Goal: Find specific page/section: Find specific page/section

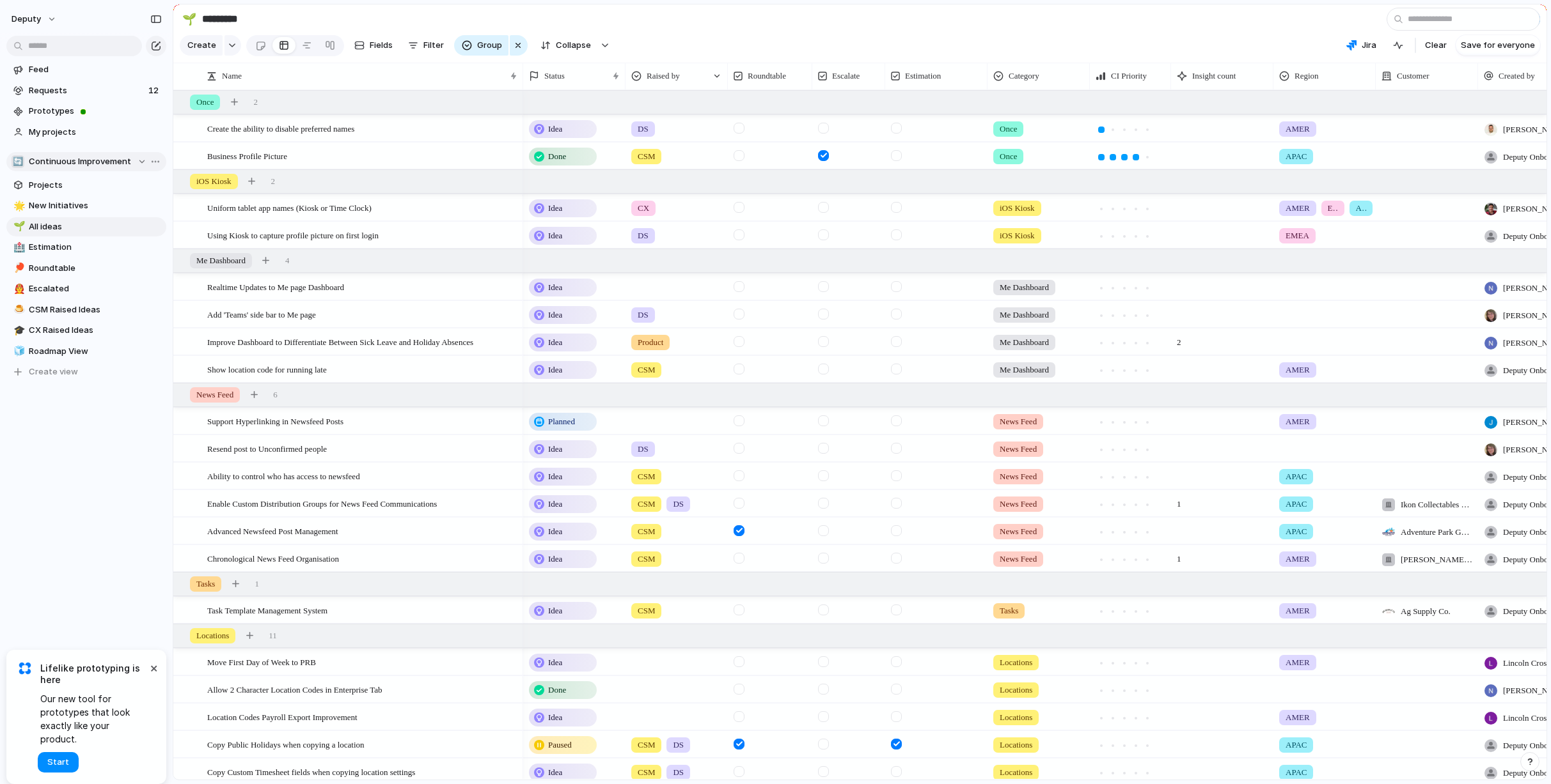
click at [105, 160] on span "Continuous Improvement" at bounding box center [80, 161] width 102 height 13
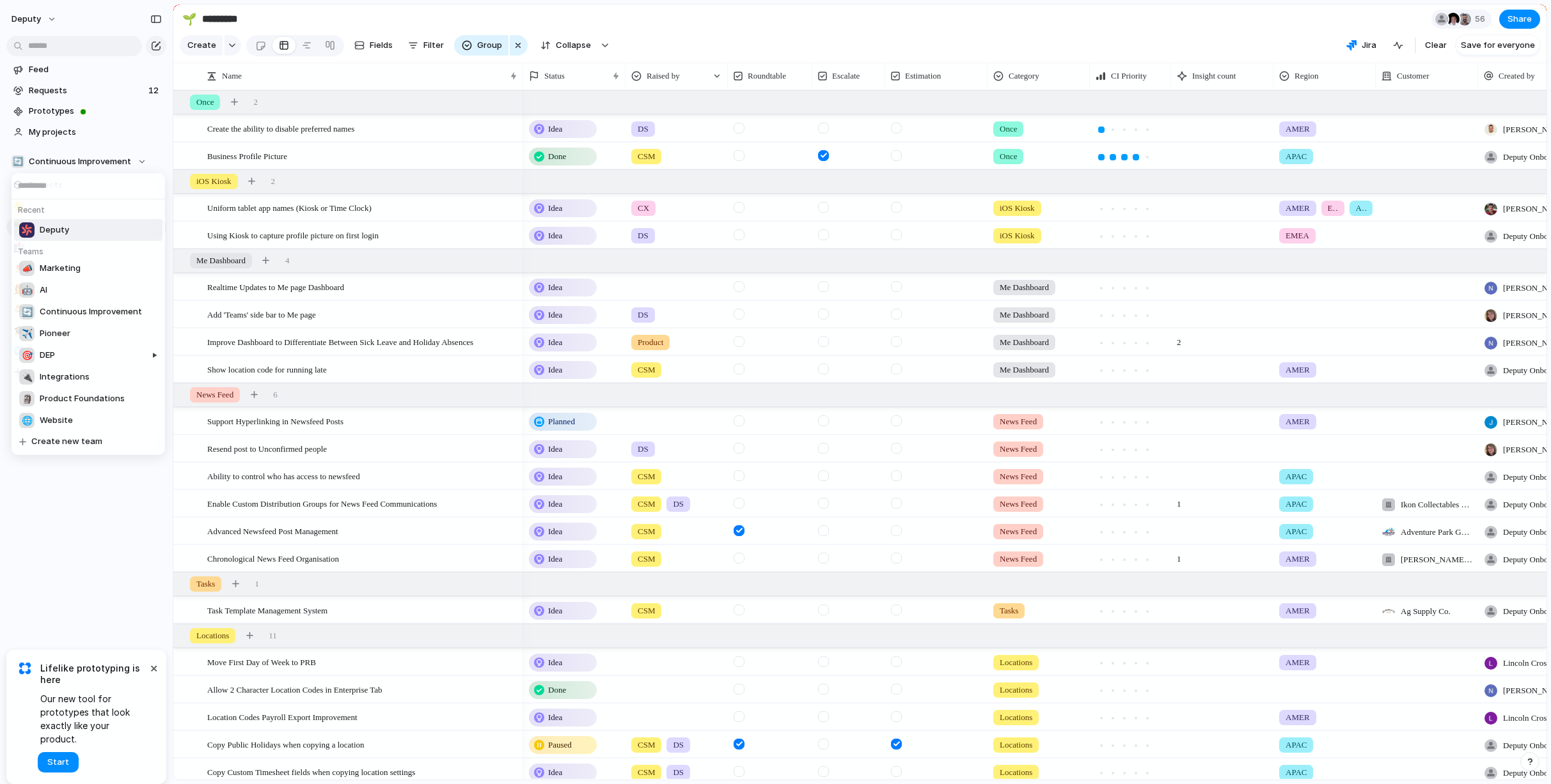
click at [88, 231] on li "Deputy" at bounding box center [88, 230] width 148 height 21
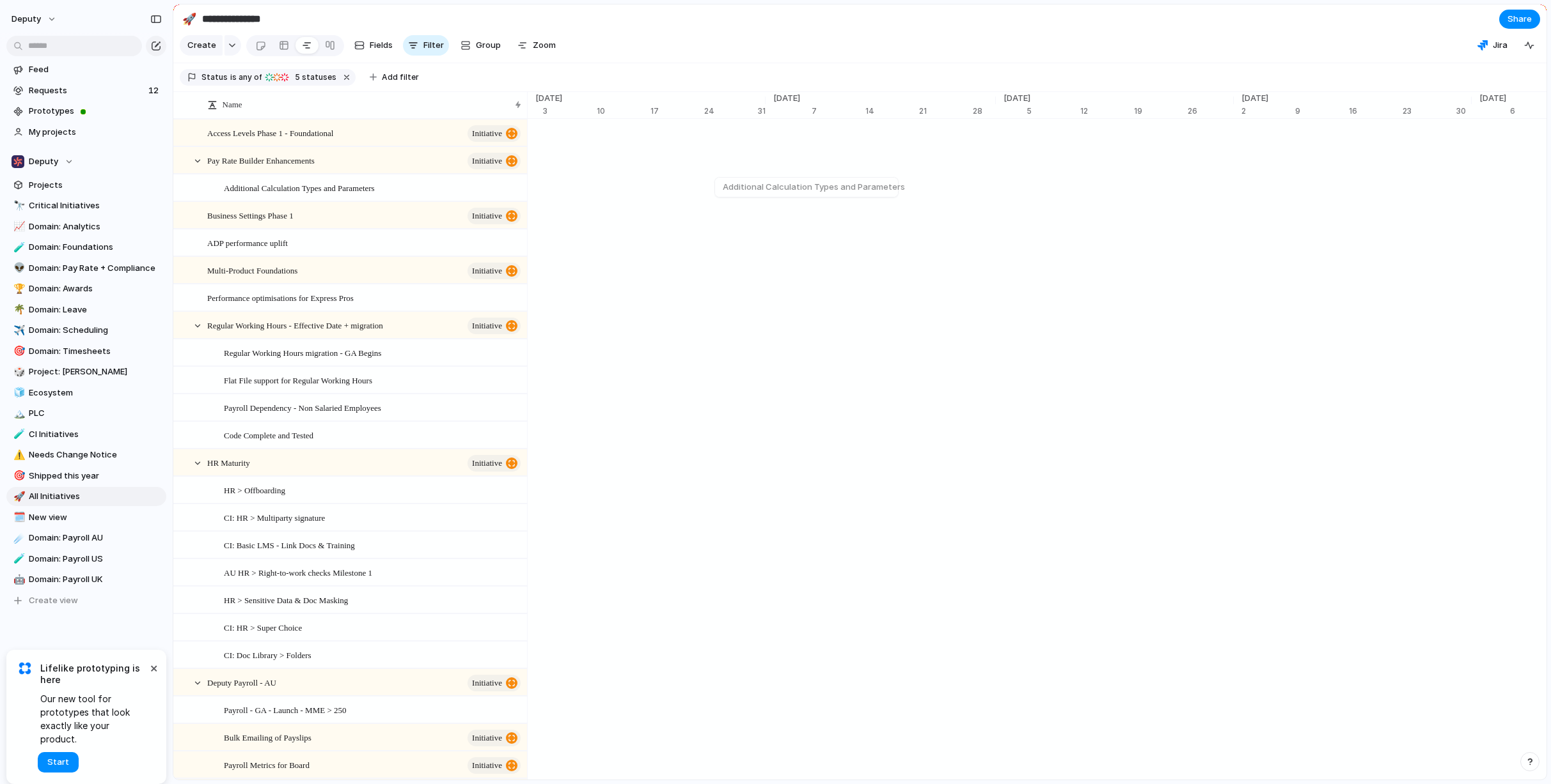
drag, startPoint x: 1329, startPoint y: 36, endPoint x: 1047, endPoint y: 57, distance: 282.8
click at [1279, 40] on section "Create Fields Filter Group Zoom Jira Clear Save for everyone" at bounding box center [860, 48] width 1373 height 31
click at [430, 50] on span "Filter" at bounding box center [433, 45] width 21 height 13
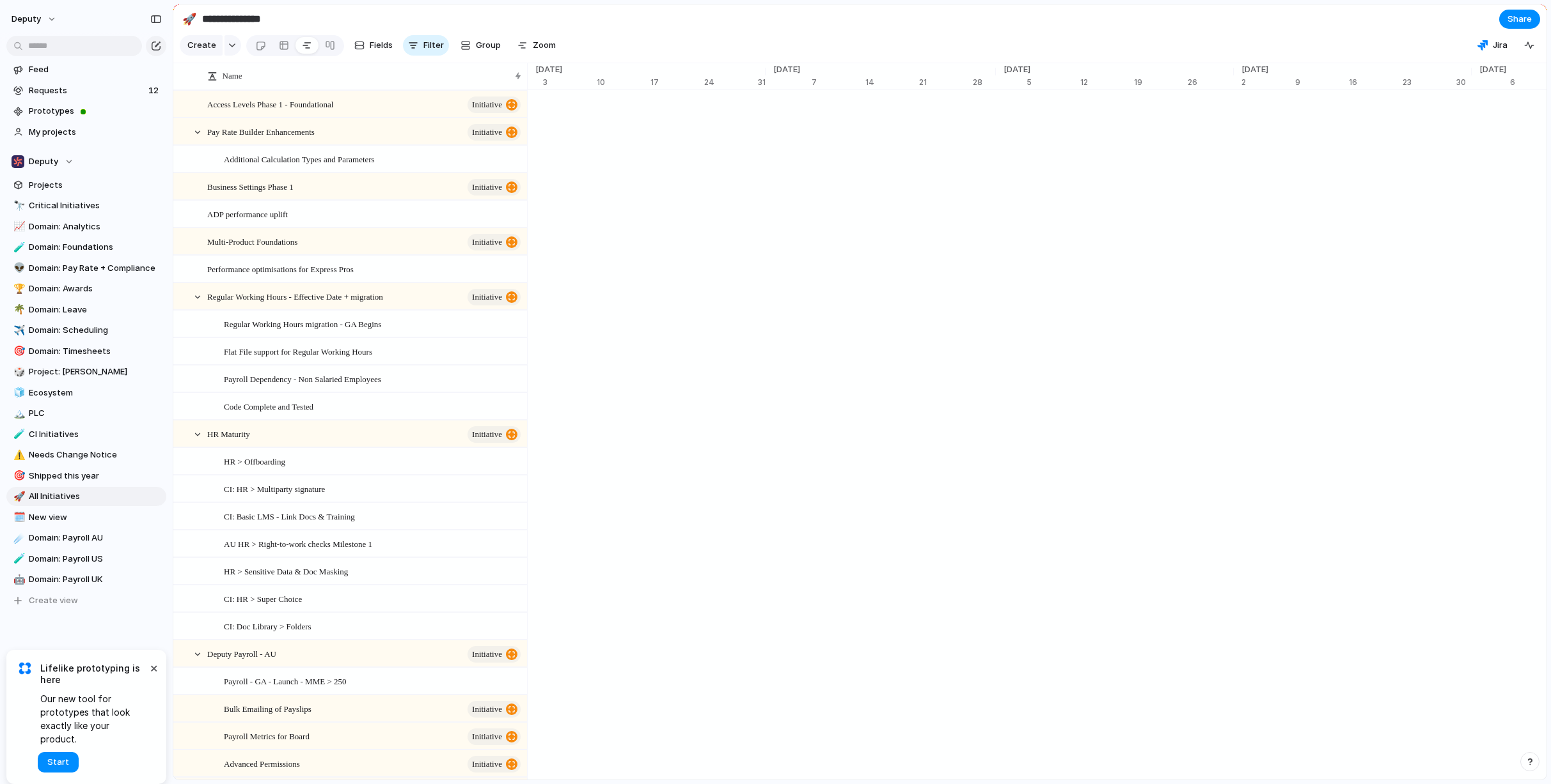
click at [436, 56] on div "Create Fields Filter Group Zoom" at bounding box center [370, 46] width 381 height 26
click at [436, 50] on span "Filter" at bounding box center [433, 45] width 21 height 13
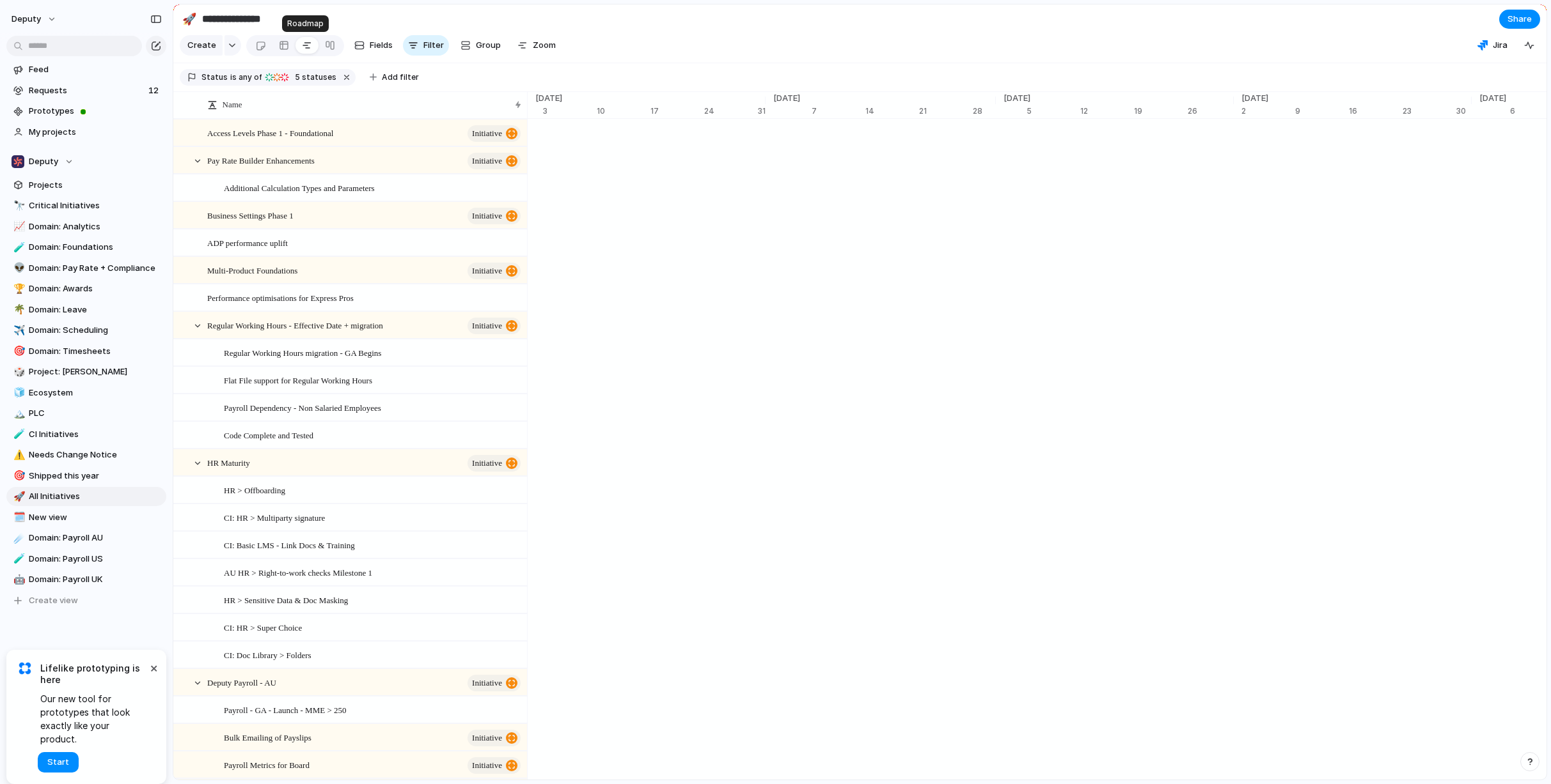
click at [302, 43] on div at bounding box center [307, 45] width 10 height 21
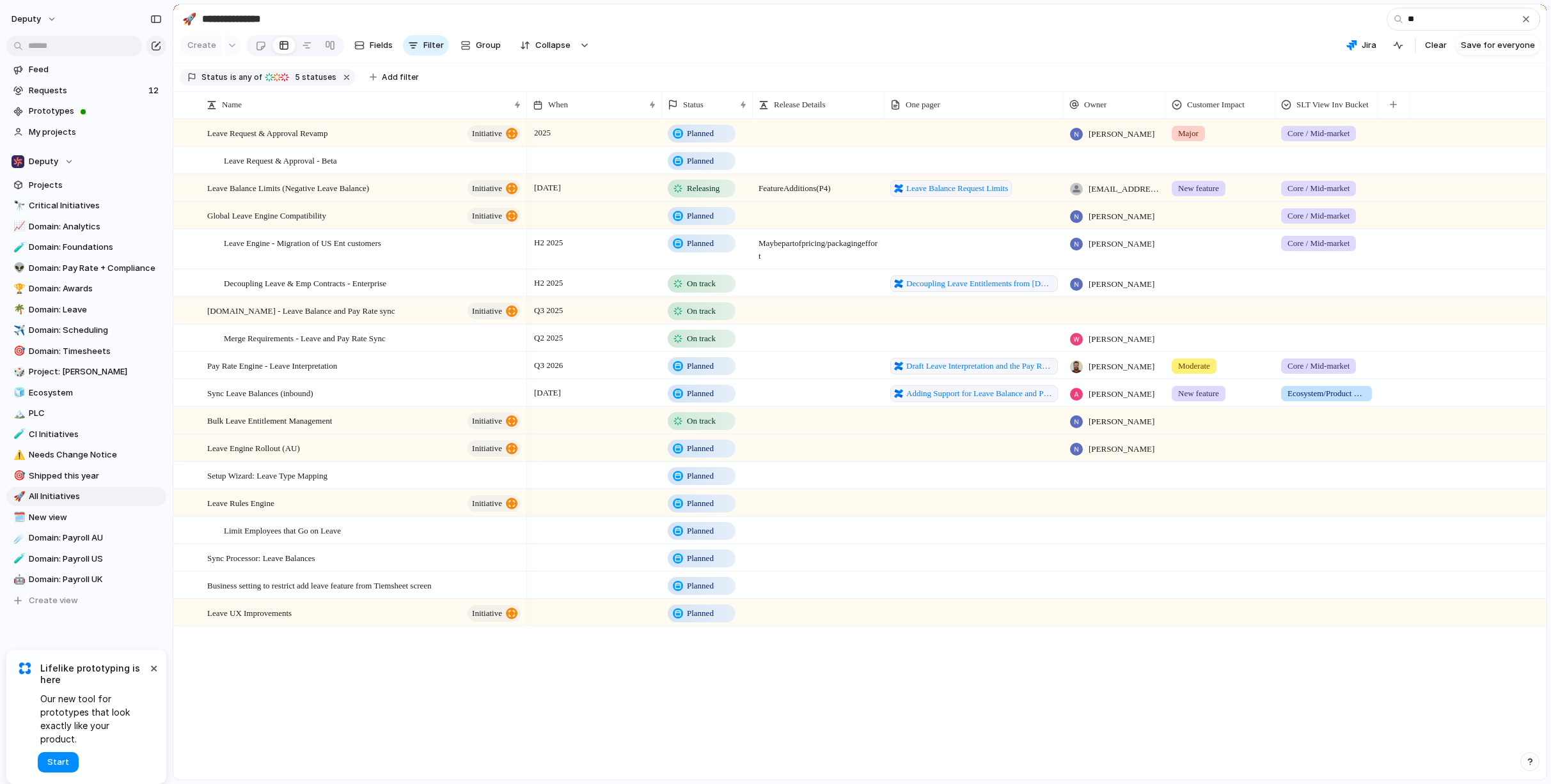
type input "*"
type input "*****"
